Goal: Answer question/provide support: Share knowledge or assist other users

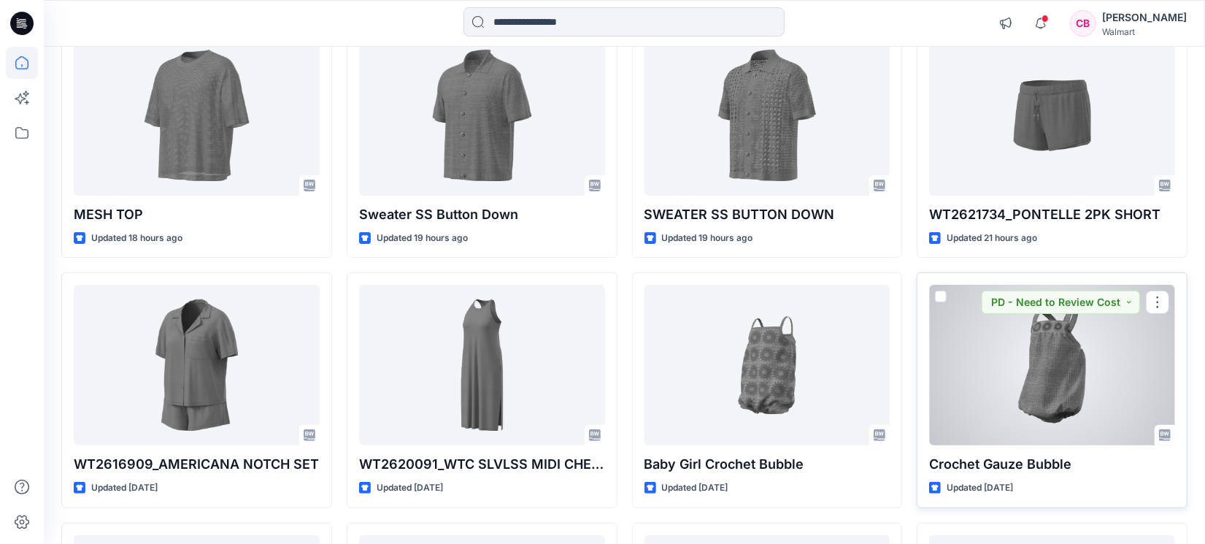
scroll to position [273, 0]
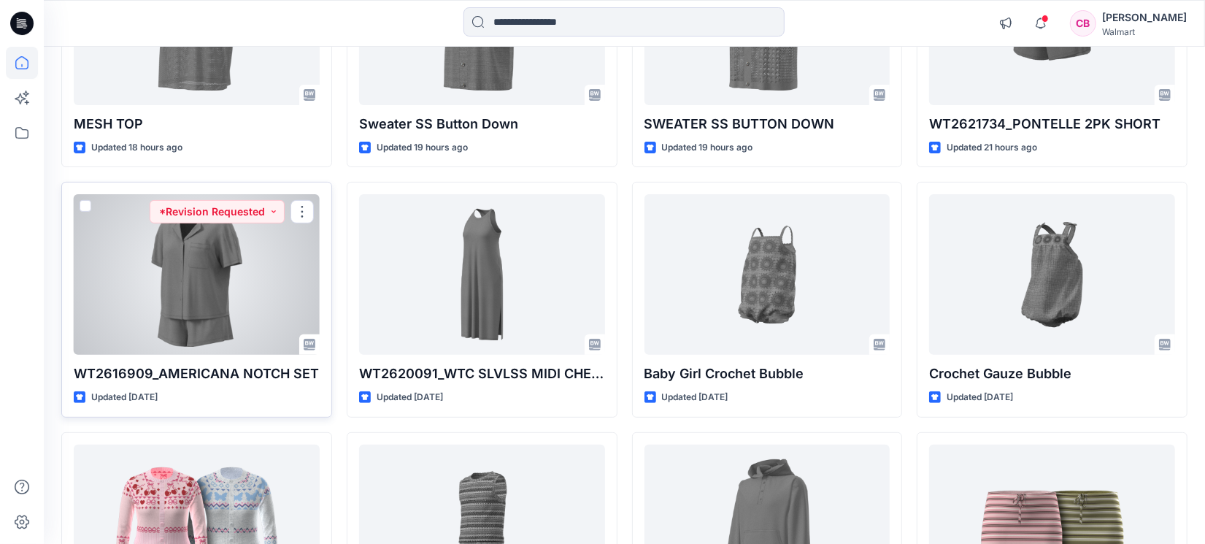
click at [219, 320] on div at bounding box center [197, 274] width 246 height 161
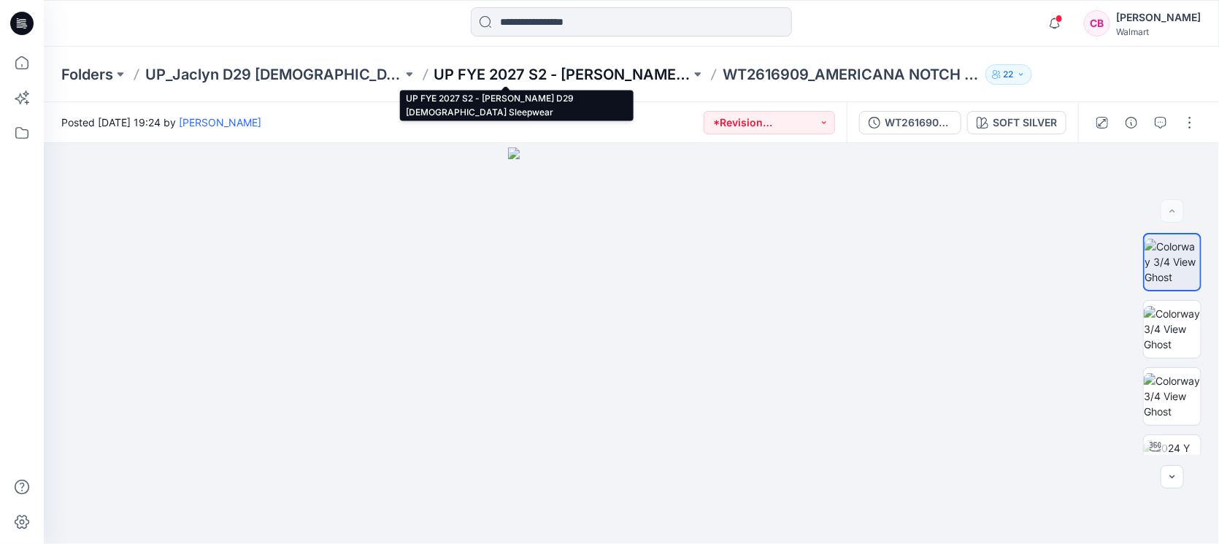
click at [488, 77] on p "UP FYE 2027 S2 - [PERSON_NAME] D29 [DEMOGRAPHIC_DATA] Sleepwear" at bounding box center [562, 74] width 257 height 20
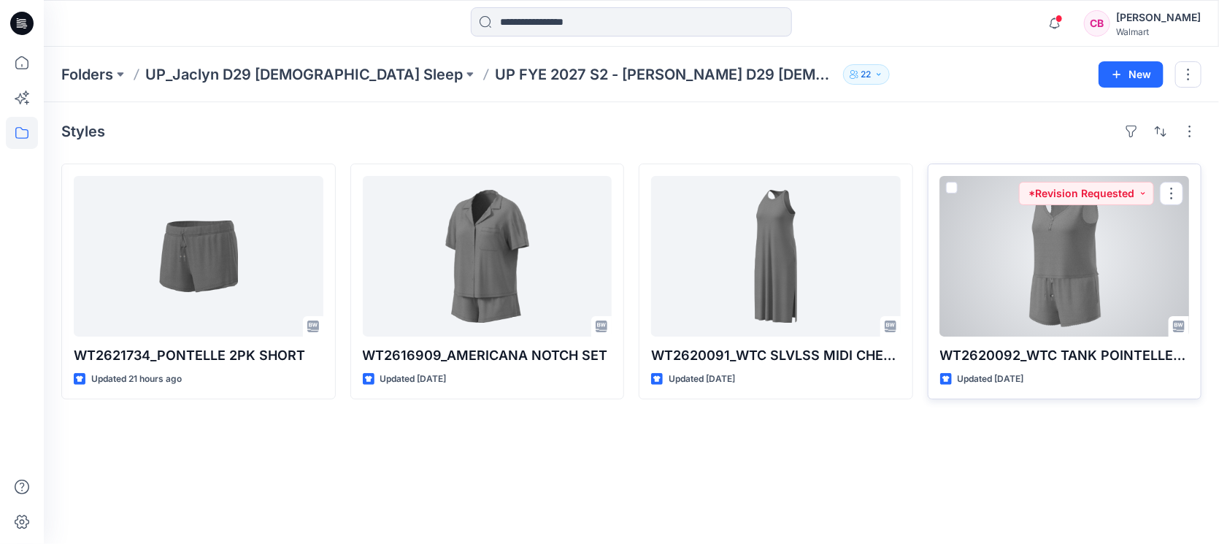
click at [1081, 302] on div at bounding box center [1065, 256] width 250 height 161
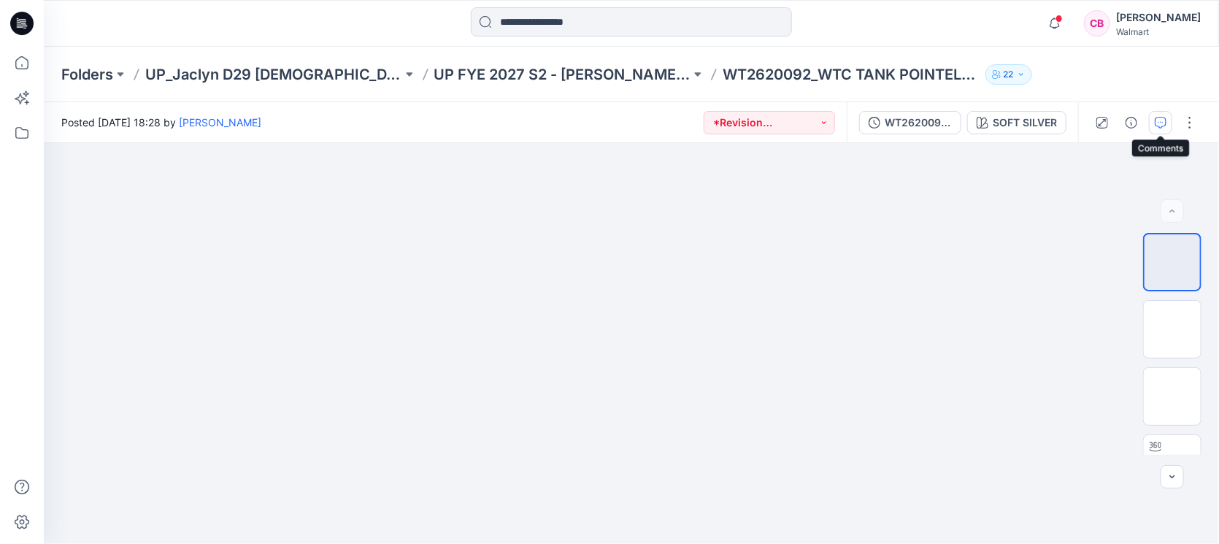
click at [1158, 120] on icon "button" at bounding box center [1161, 123] width 12 height 12
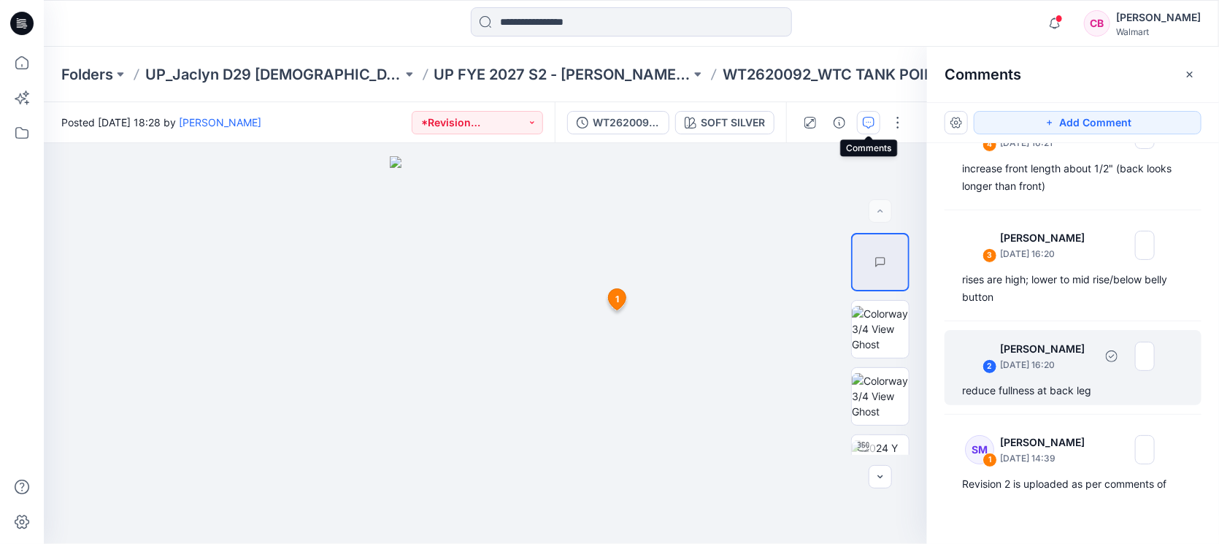
scroll to position [77, 0]
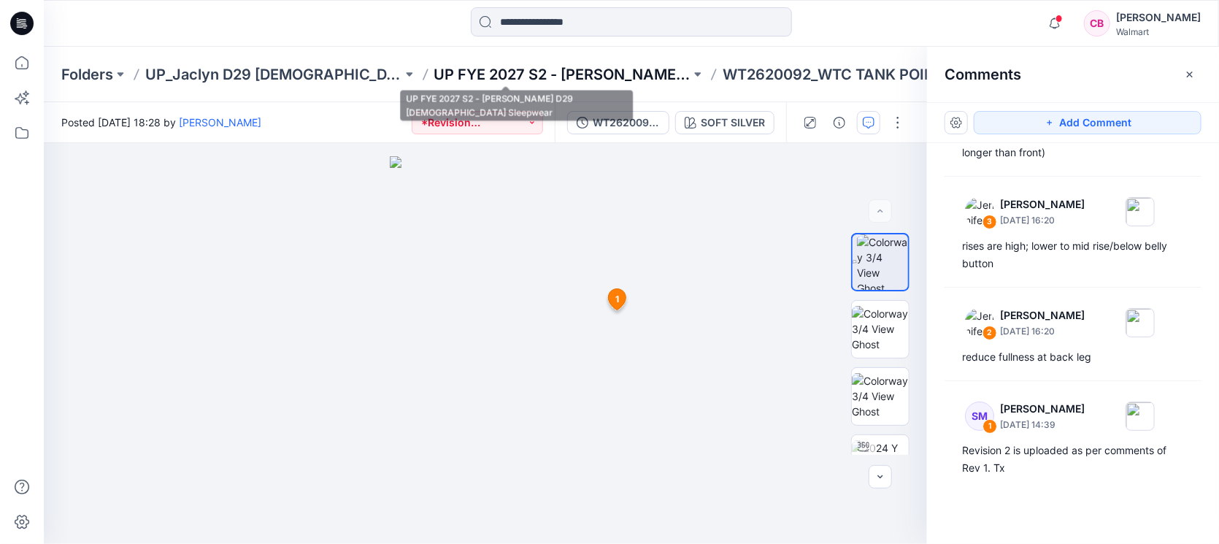
click at [577, 65] on p "UP FYE 2027 S2 - [PERSON_NAME] D29 [DEMOGRAPHIC_DATA] Sleepwear" at bounding box center [562, 74] width 257 height 20
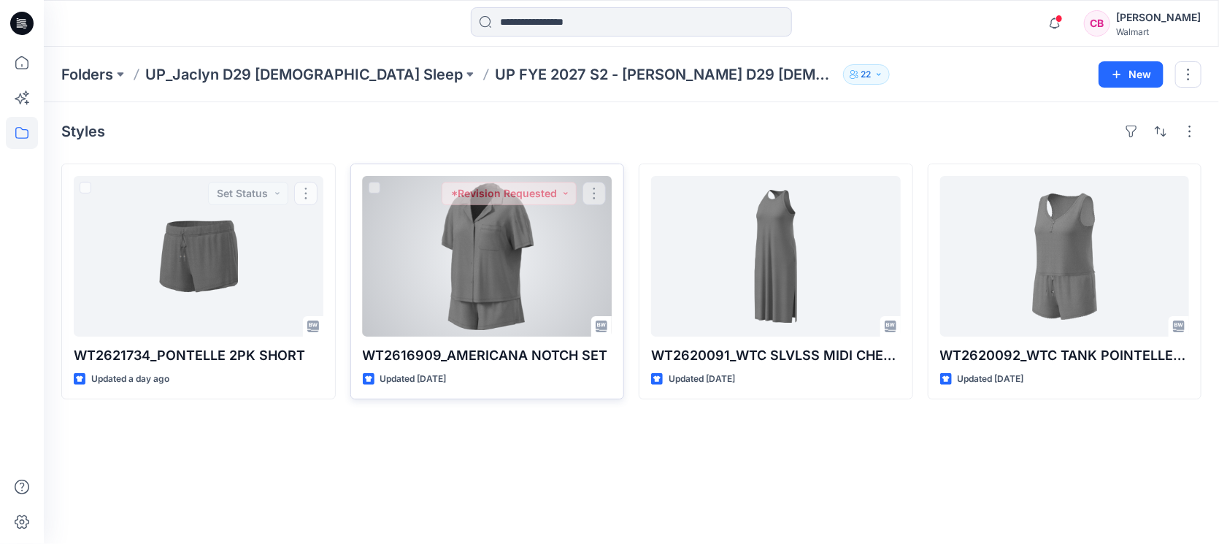
click at [550, 300] on div at bounding box center [488, 256] width 250 height 161
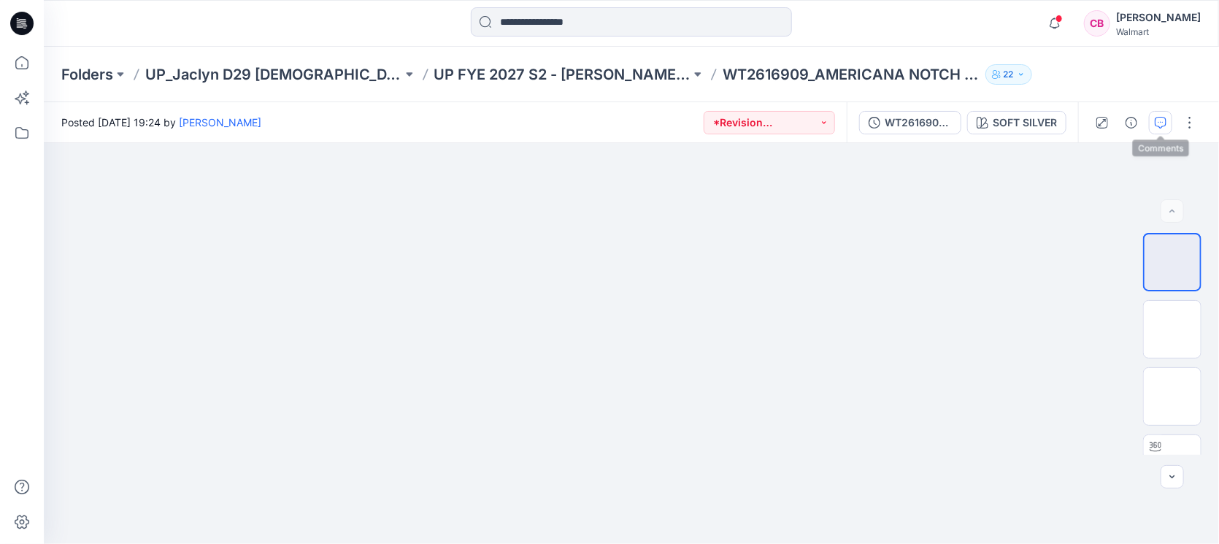
click at [1164, 128] on button "button" at bounding box center [1160, 122] width 23 height 23
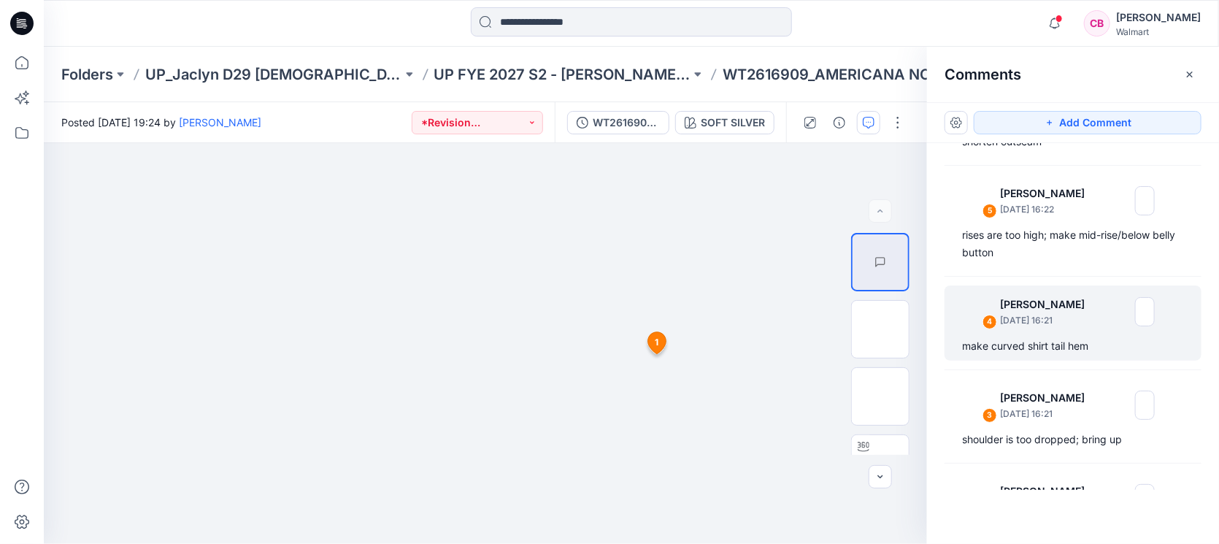
scroll to position [182, 0]
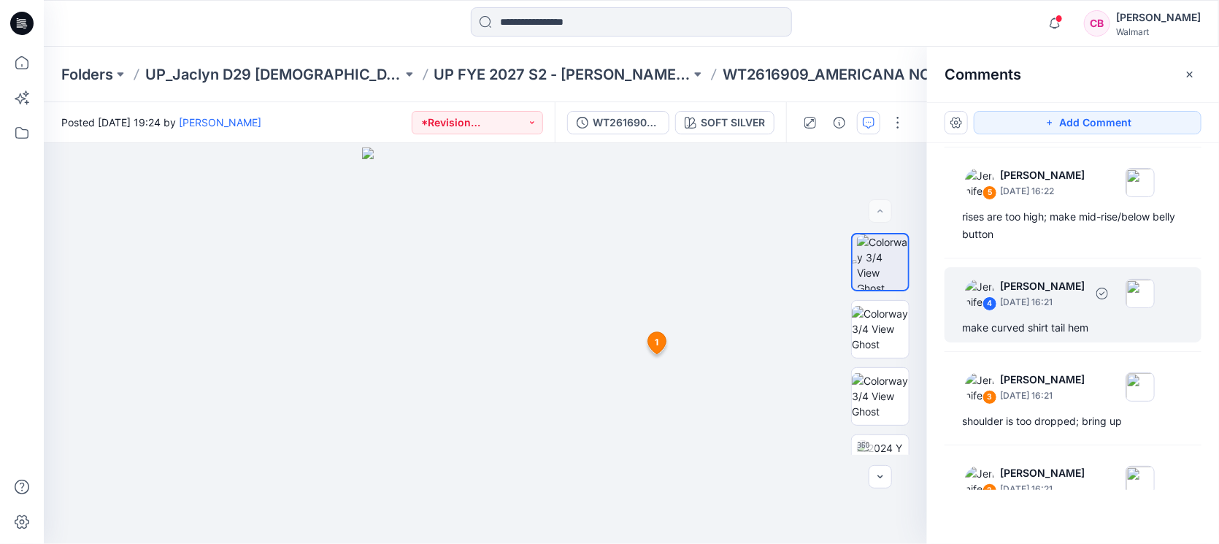
click at [1017, 318] on div "4 [PERSON_NAME] [DATE] 16:21 make curved shirt tail hem" at bounding box center [1073, 304] width 257 height 75
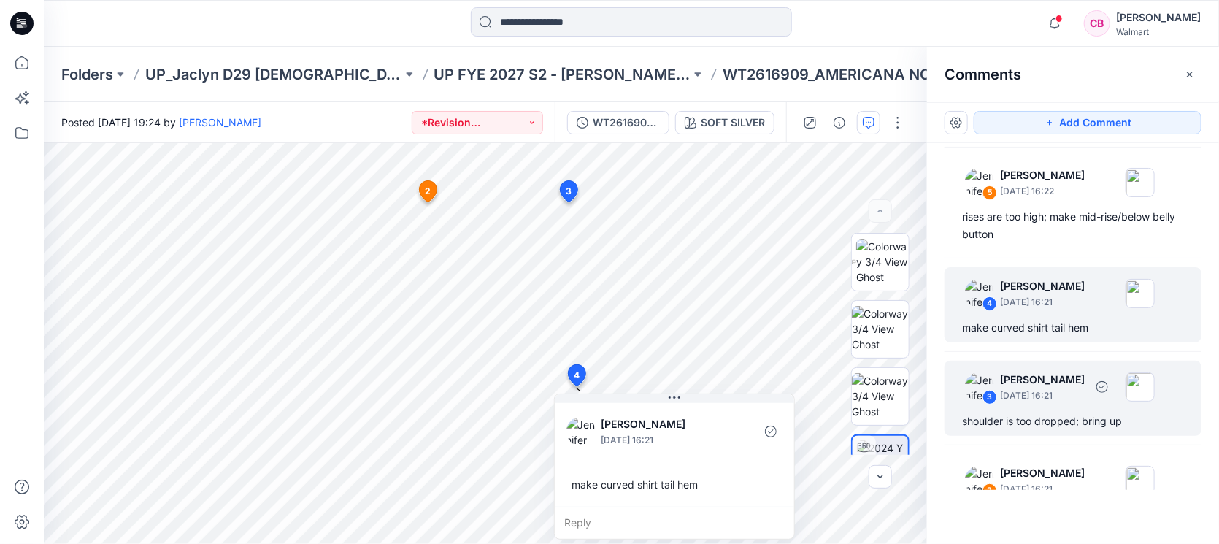
click at [1050, 12] on p "[DATE] 16:21" at bounding box center [1042, 4] width 85 height 15
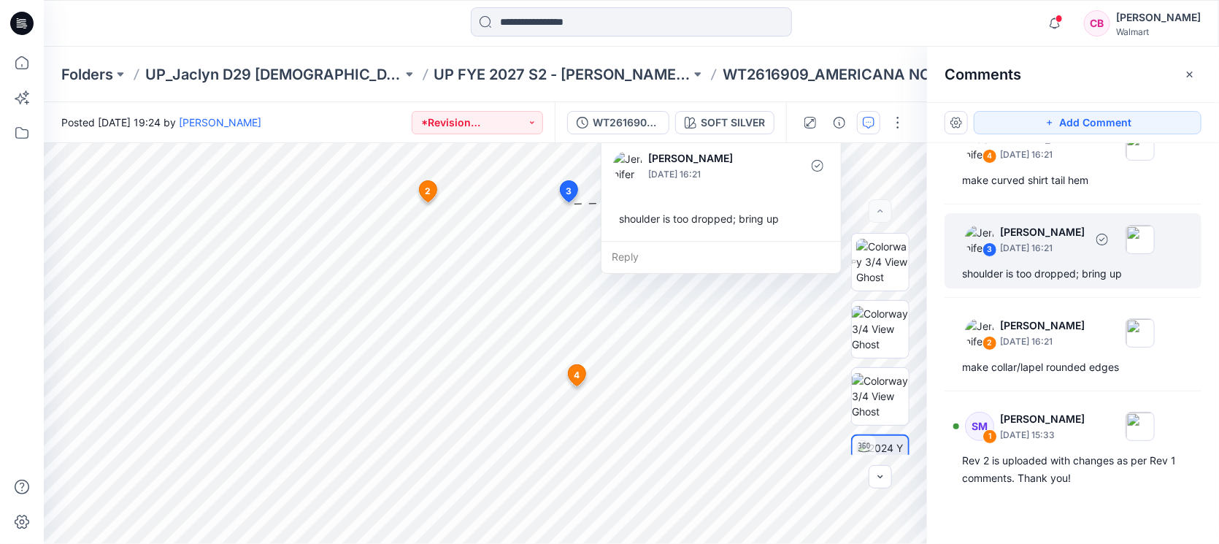
scroll to position [340, 0]
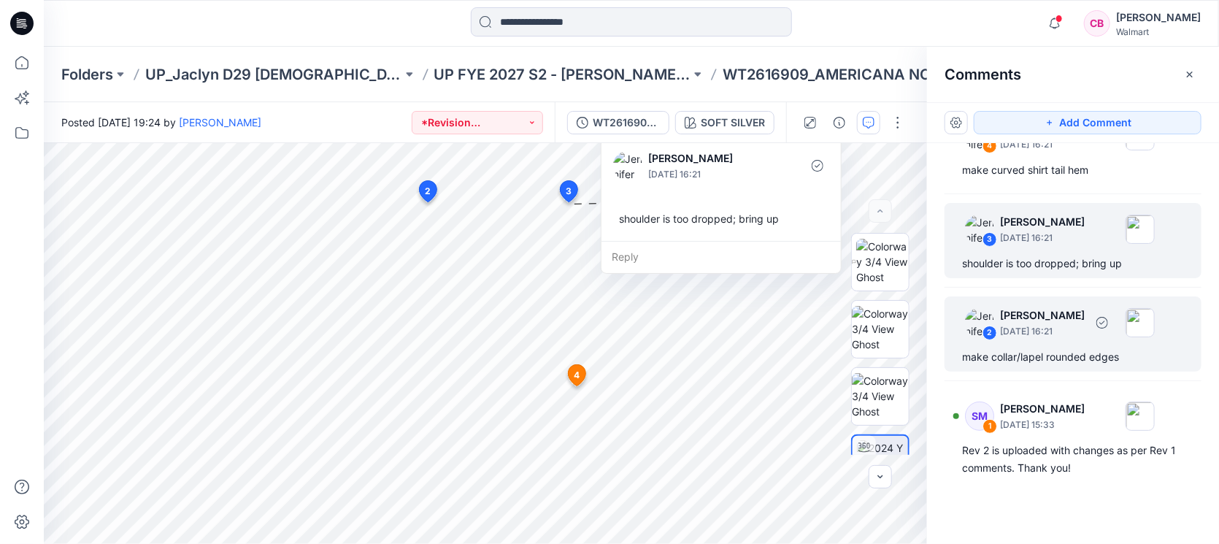
click at [1056, 343] on div "2 [PERSON_NAME] [DATE] 16:21 make collar/lapel rounded edges" at bounding box center [1073, 333] width 257 height 75
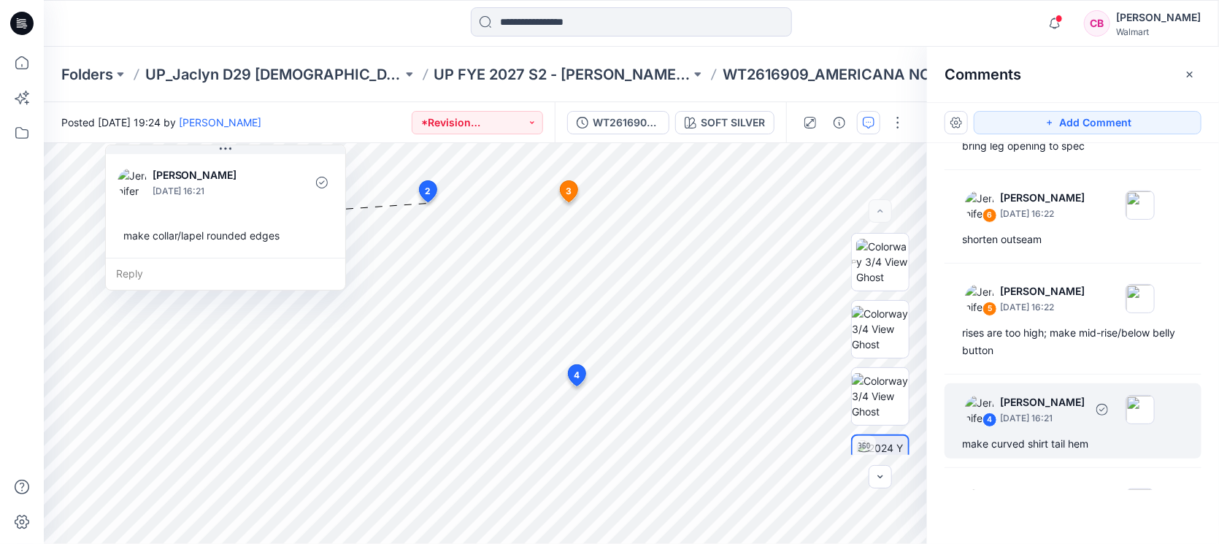
scroll to position [0, 0]
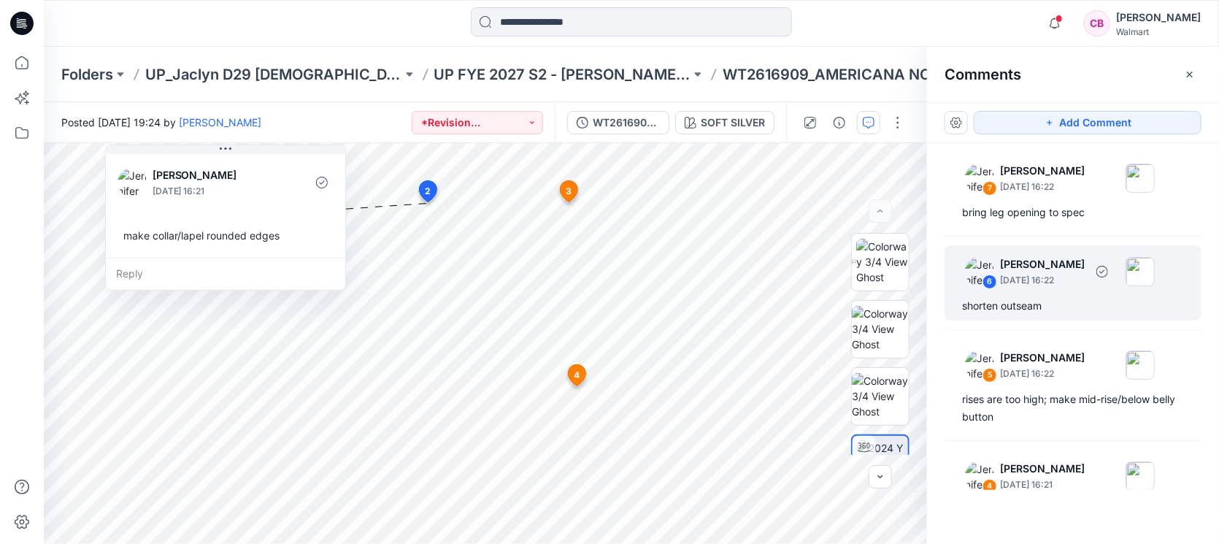
click at [1048, 302] on div "shorten outseam" at bounding box center [1073, 306] width 222 height 18
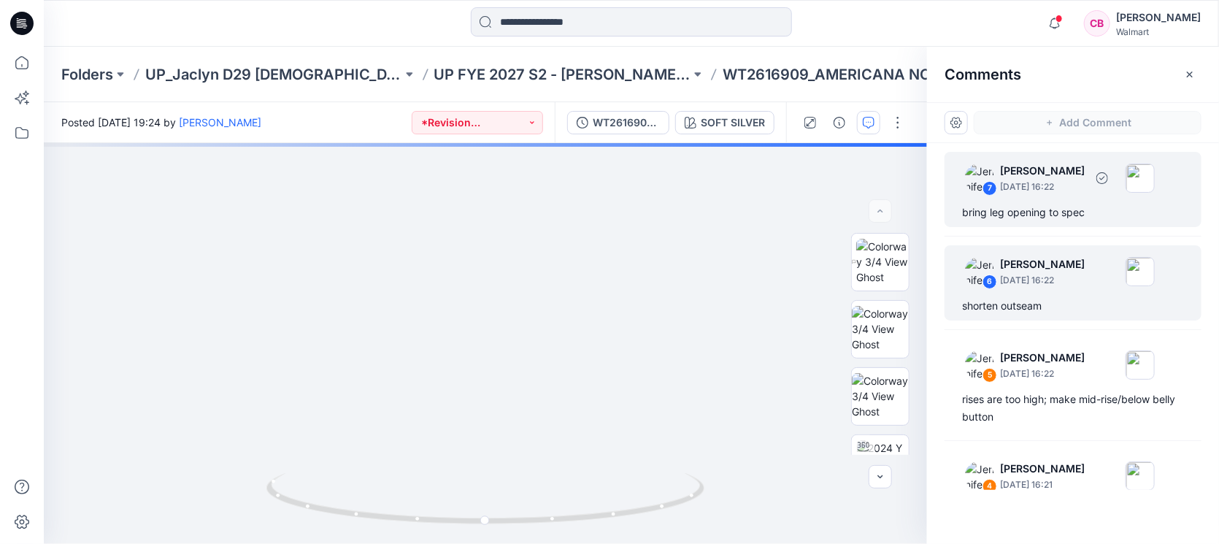
click at [1039, 207] on div "bring leg opening to spec" at bounding box center [1073, 213] width 222 height 18
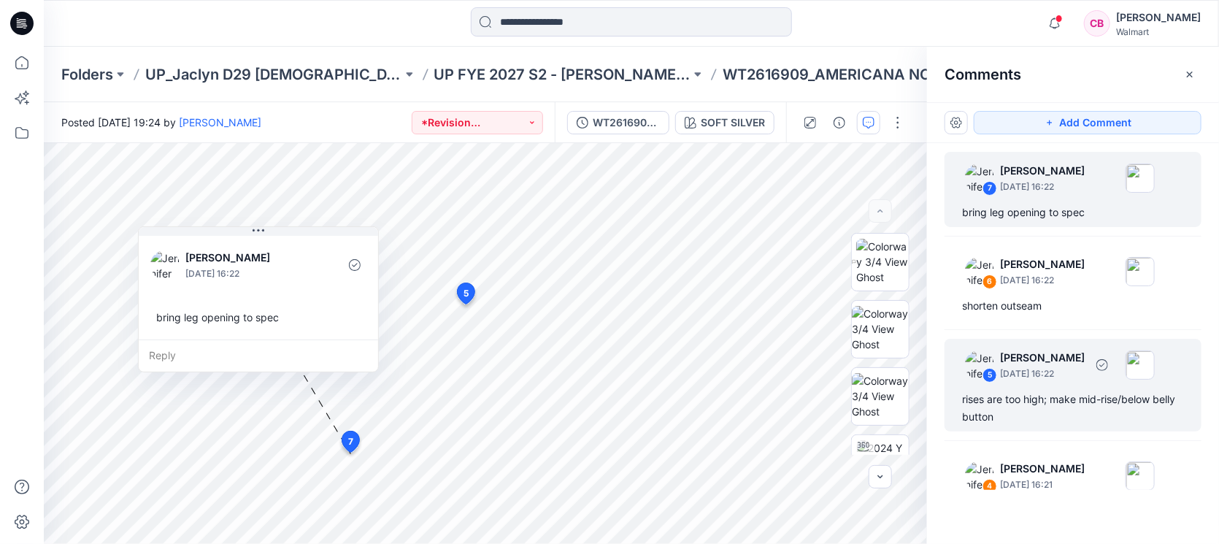
click at [1053, 409] on div "rises are too high; make mid-rise/below belly button" at bounding box center [1073, 408] width 222 height 35
